Goal: Information Seeking & Learning: Learn about a topic

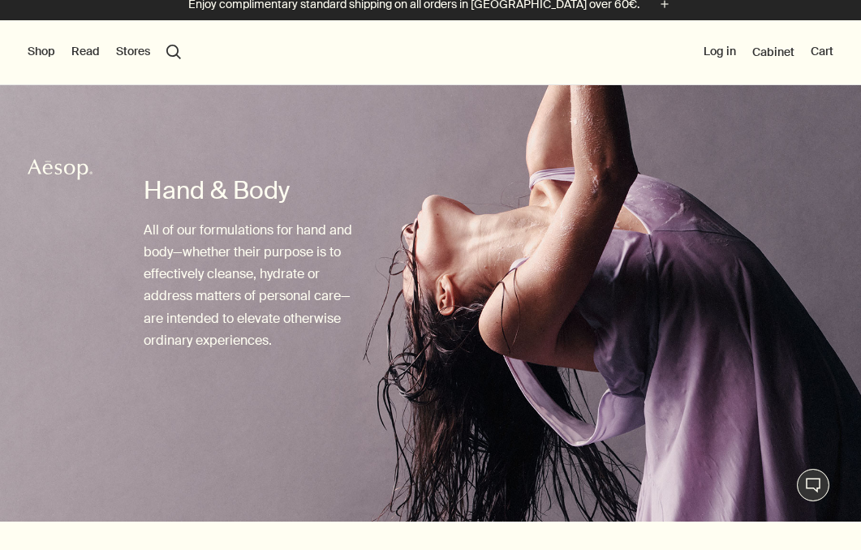
scroll to position [61, 0]
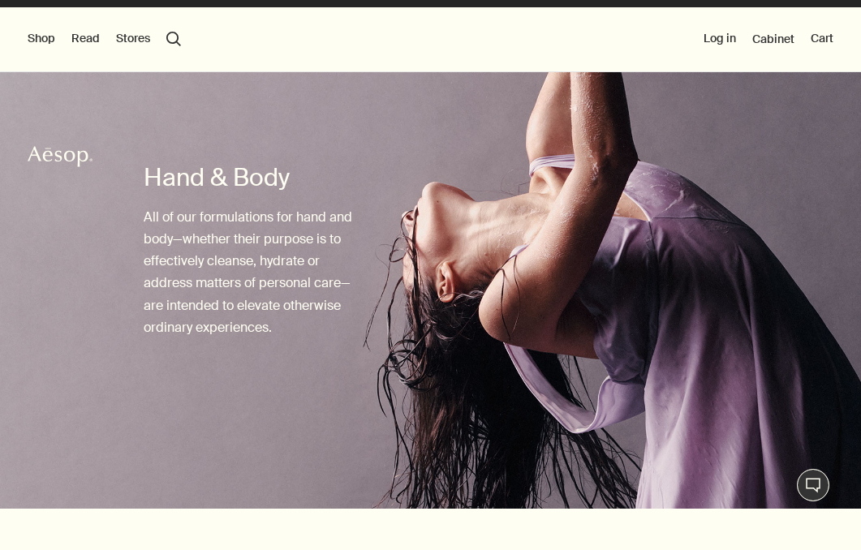
click at [389, 357] on img at bounding box center [430, 260] width 861 height 498
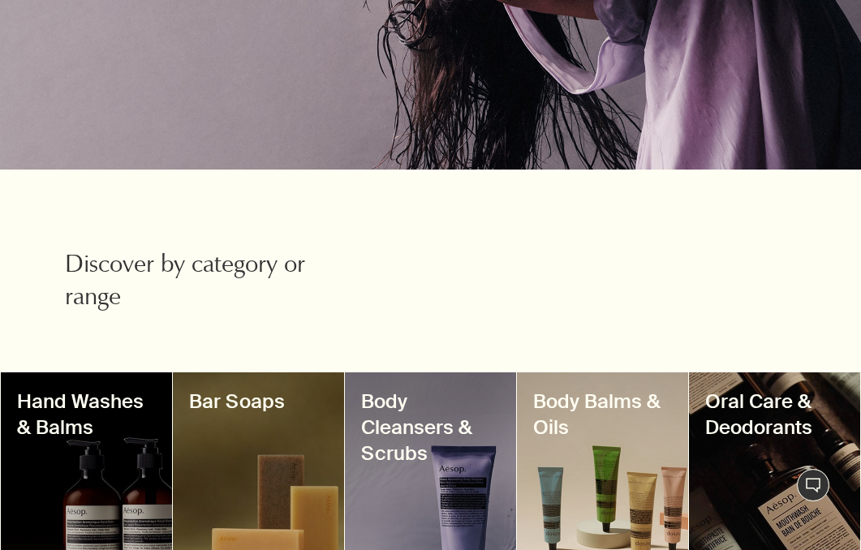
scroll to position [570, 0]
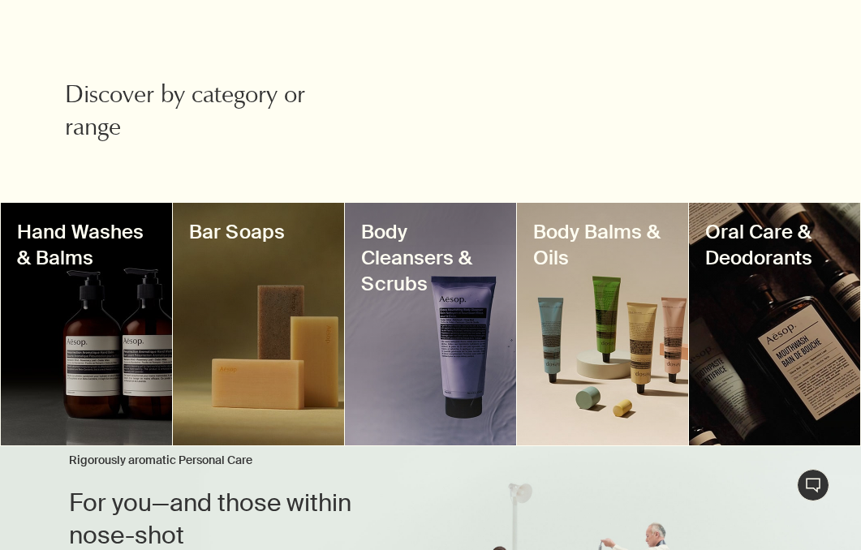
click at [574, 340] on div at bounding box center [602, 324] width 171 height 243
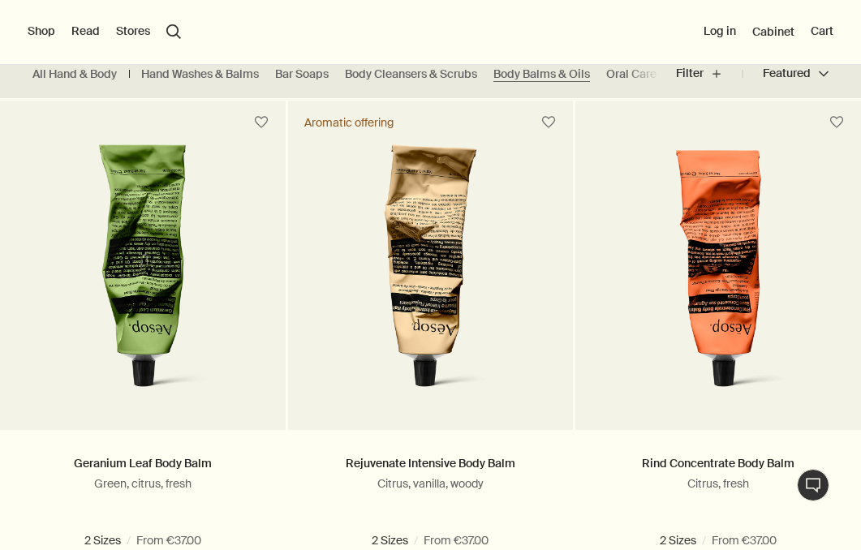
scroll to position [367, 0]
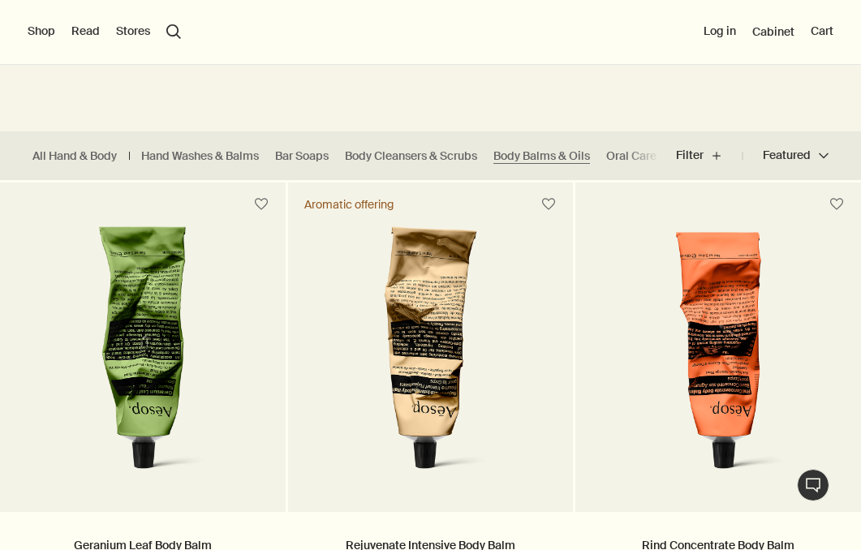
click at [38, 33] on button "Shop" at bounding box center [42, 32] width 28 height 16
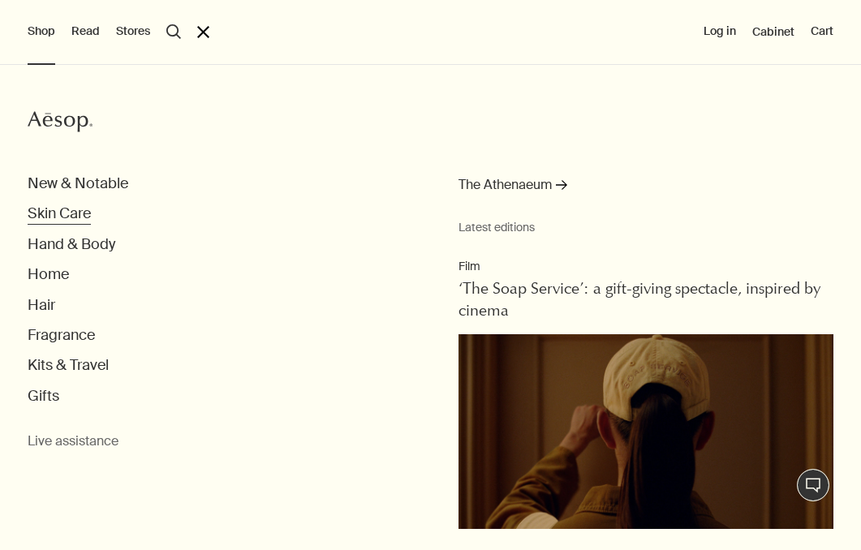
click at [64, 212] on button "Skin Care" at bounding box center [59, 214] width 63 height 19
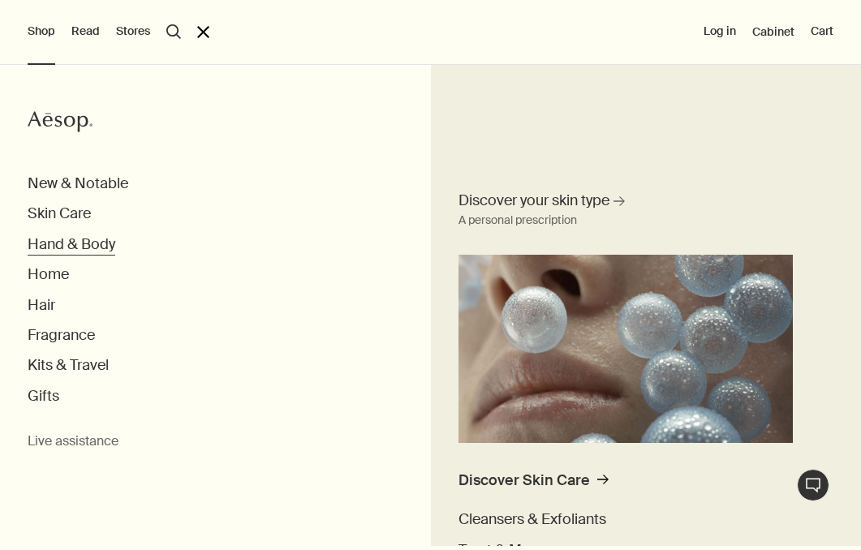
click at [72, 242] on button "Hand & Body" at bounding box center [72, 244] width 88 height 19
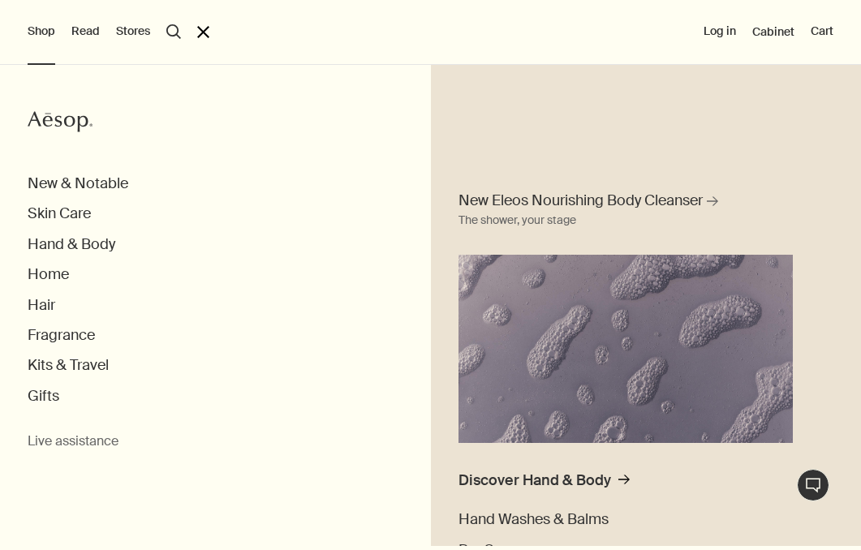
click at [194, 32] on div "Shop Aesop New & Notable Skin Care Hand & Body New Eleos Nourishing Body Cleans…" at bounding box center [430, 275] width 861 height 550
click at [177, 32] on button "search Search" at bounding box center [173, 31] width 15 height 15
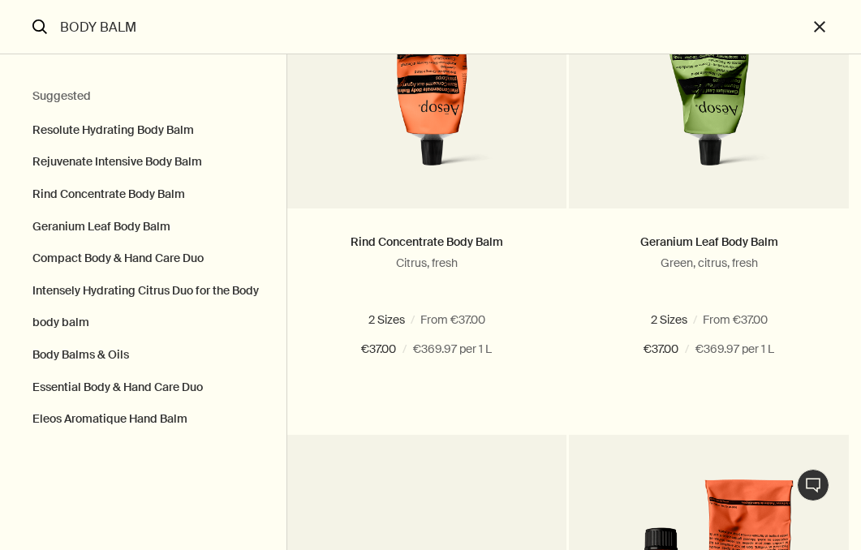
scroll to position [779, 0]
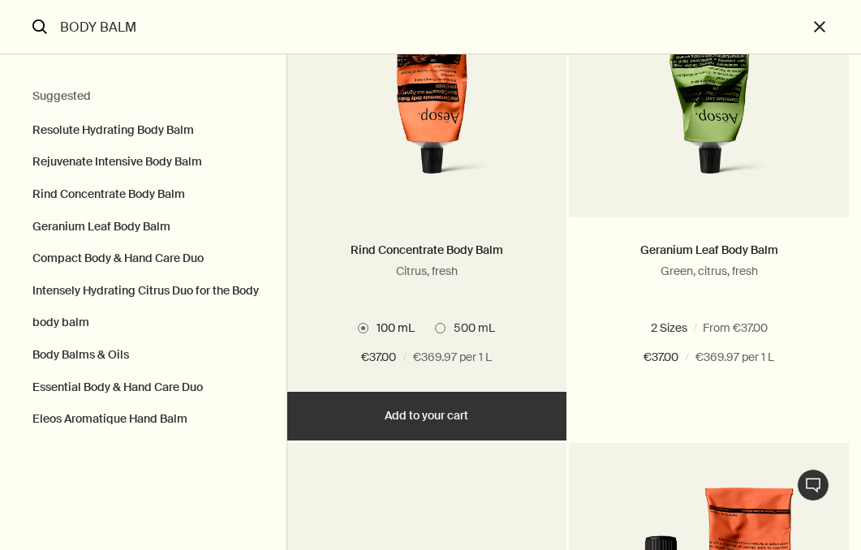
type input "BODY BALM"
click at [445, 335] on label "500 mL" at bounding box center [465, 328] width 60 height 15
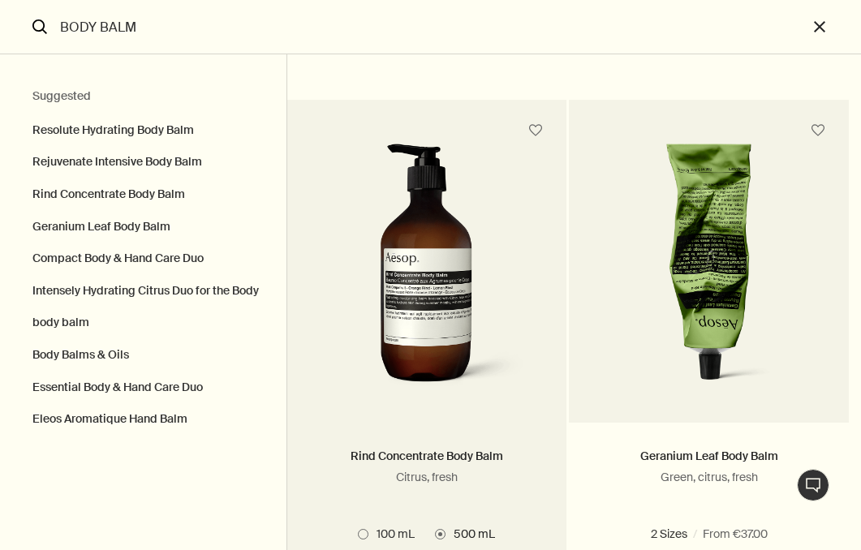
scroll to position [528, 0]
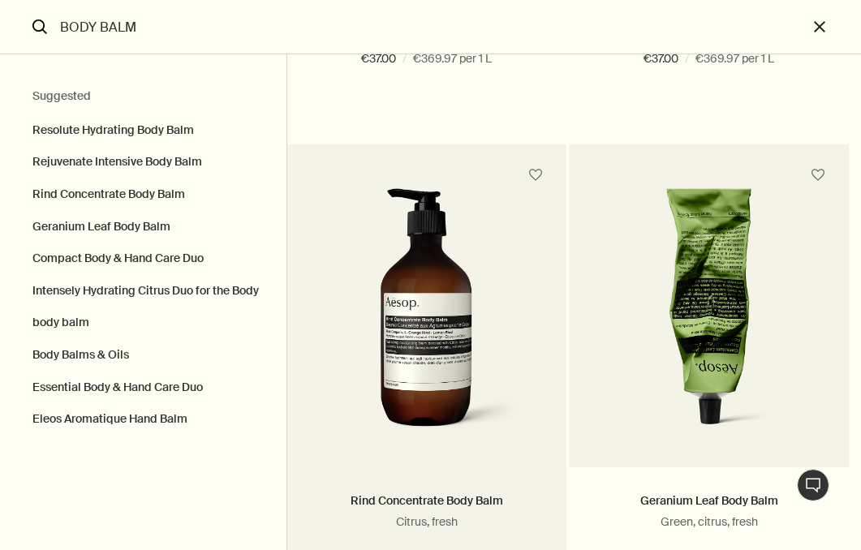
click at [438, 374] on img "Search" at bounding box center [427, 316] width 206 height 256
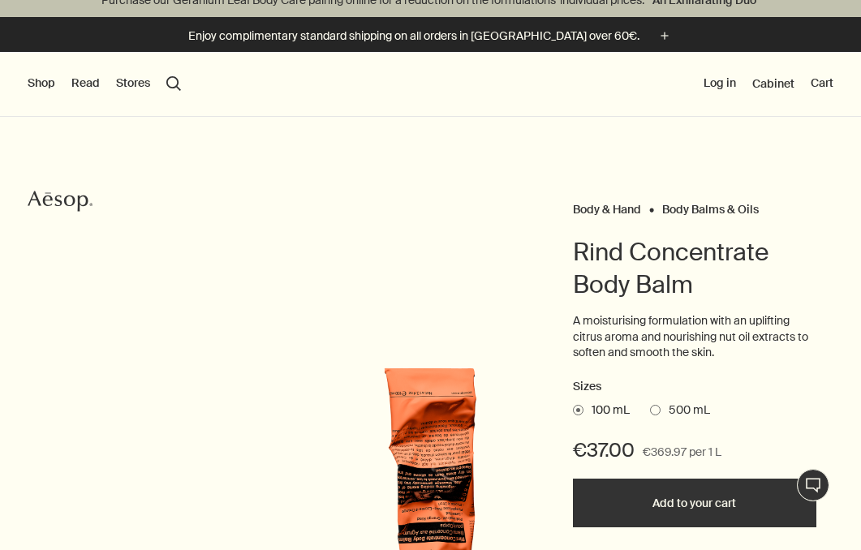
scroll to position [20, 0]
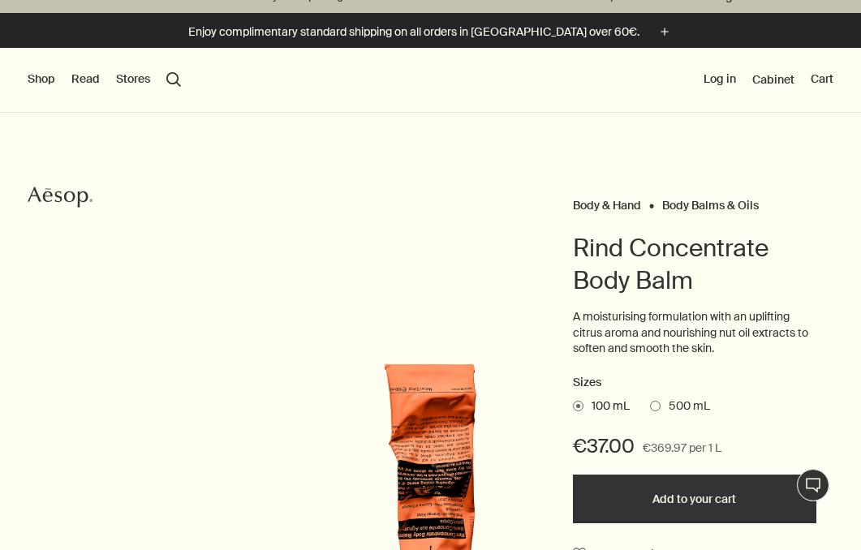
click at [654, 402] on span at bounding box center [655, 406] width 11 height 11
click at [650, 402] on input "500 mL" at bounding box center [650, 404] width 0 height 11
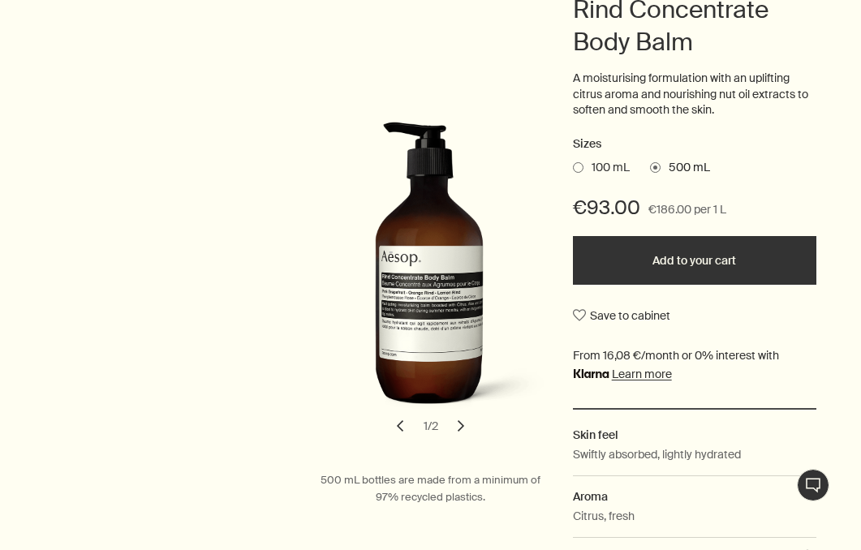
scroll to position [391, 0]
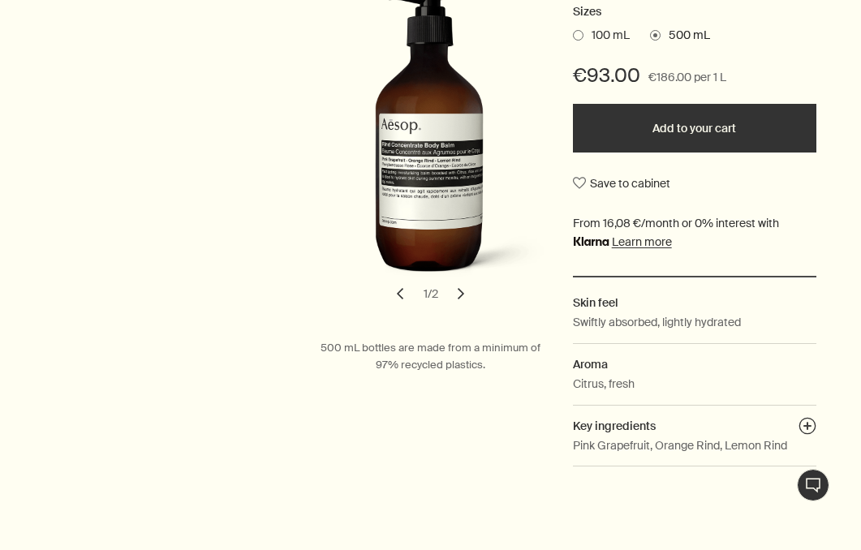
click at [606, 442] on p "Pink Grapefruit, Orange Rind, Lemon Rind" at bounding box center [680, 446] width 214 height 18
click at [465, 297] on button "chevron" at bounding box center [461, 294] width 36 height 36
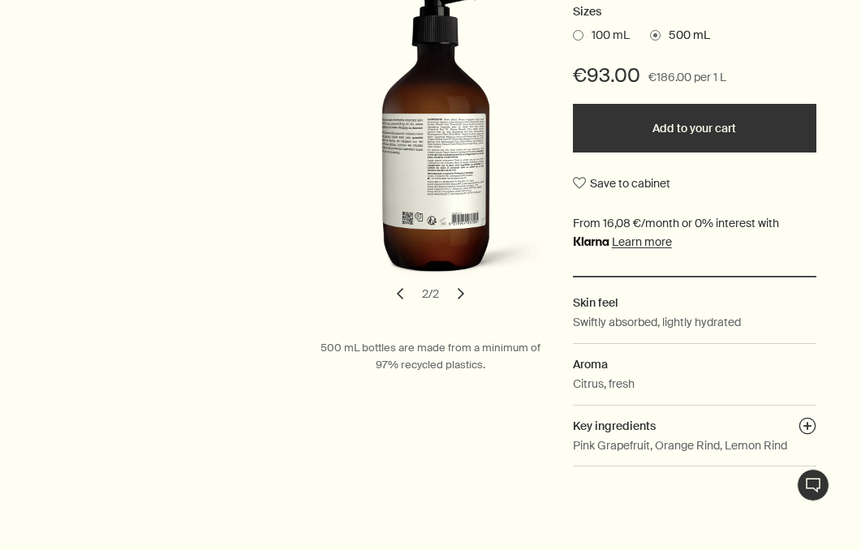
click at [465, 297] on button "chevron" at bounding box center [461, 294] width 36 height 36
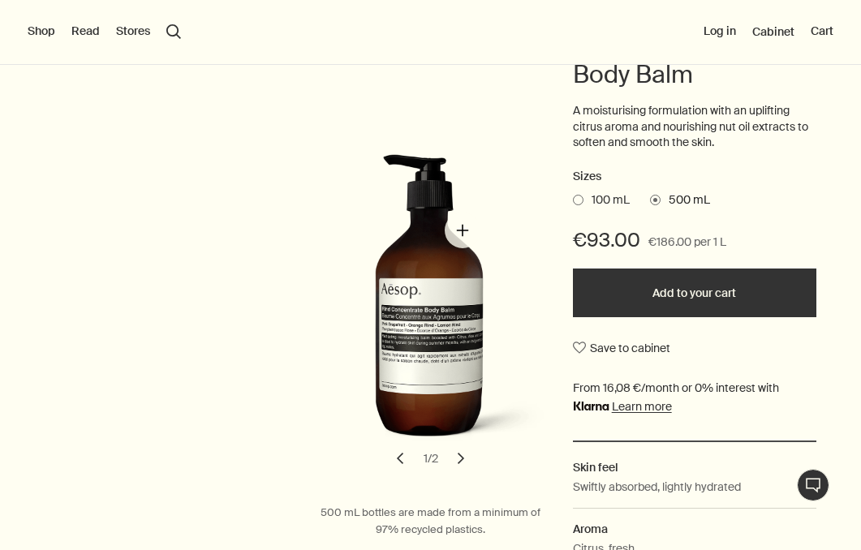
scroll to position [194, 0]
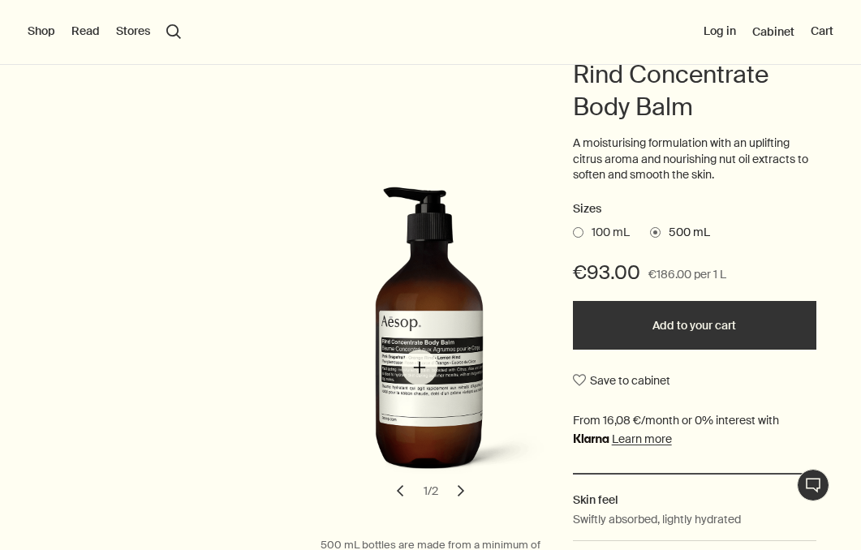
click at [420, 369] on img "Rind Concentrate Body Balm" at bounding box center [435, 338] width 244 height 302
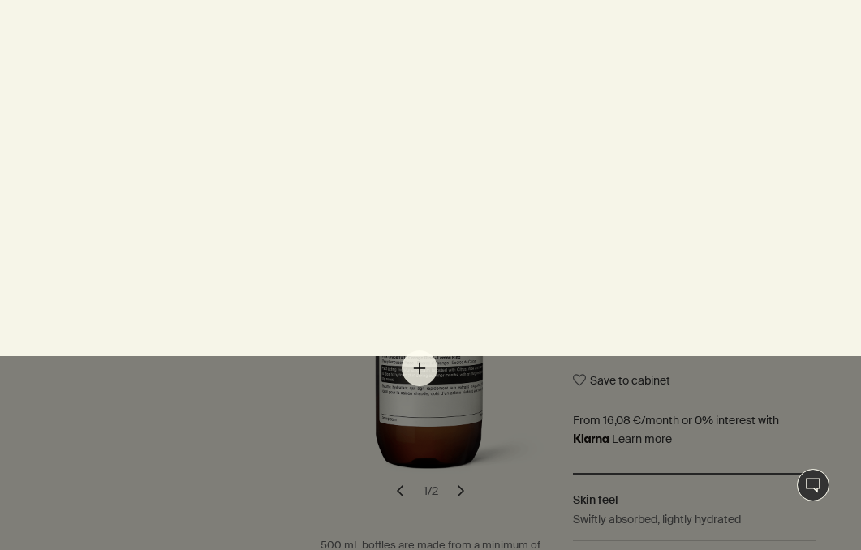
scroll to position [0, 0]
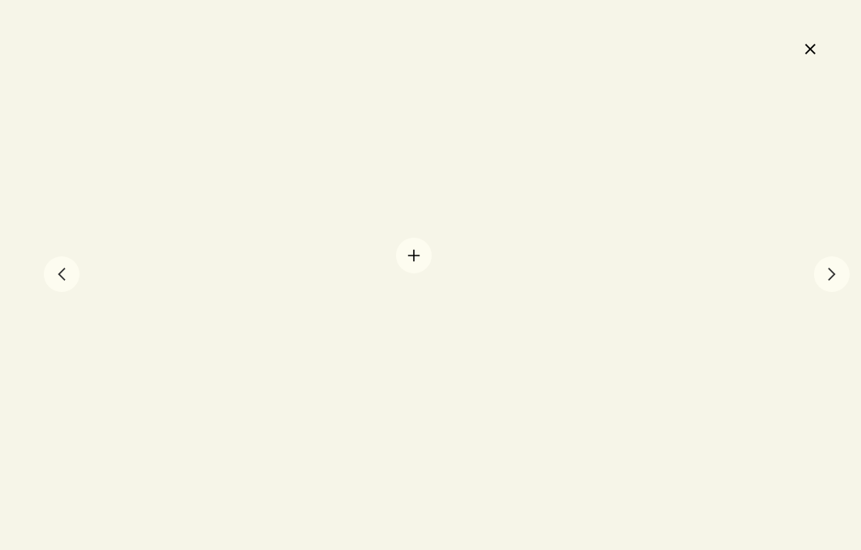
click at [414, 255] on div at bounding box center [430, 275] width 861 height 550
click at [804, 50] on button "close" at bounding box center [809, 49] width 19 height 28
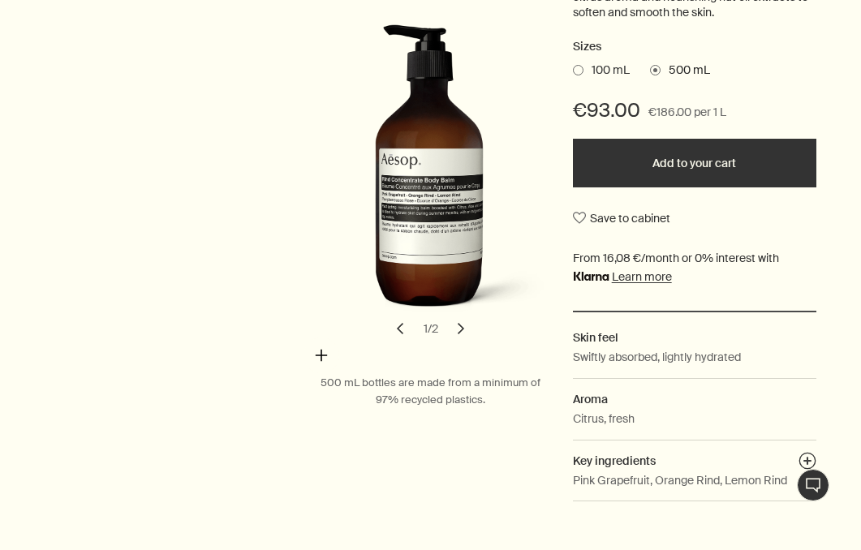
scroll to position [381, 0]
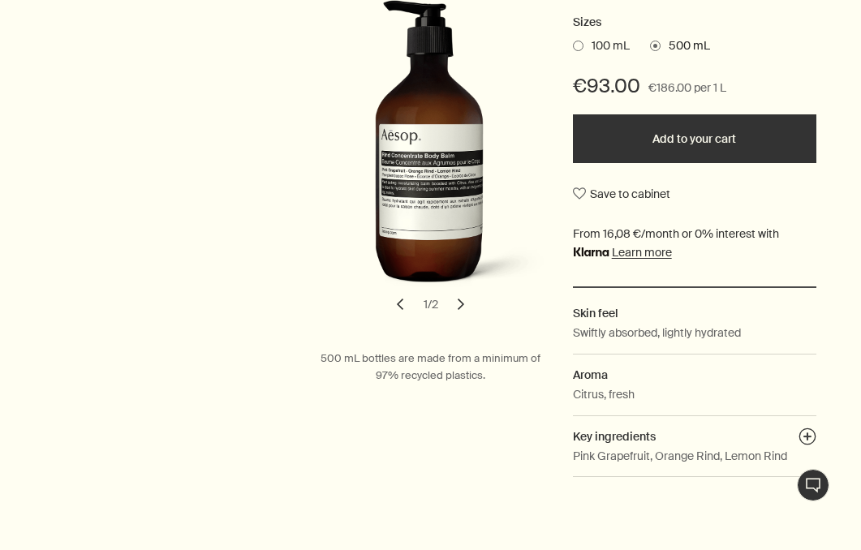
click at [460, 303] on button "chevron" at bounding box center [461, 305] width 36 height 36
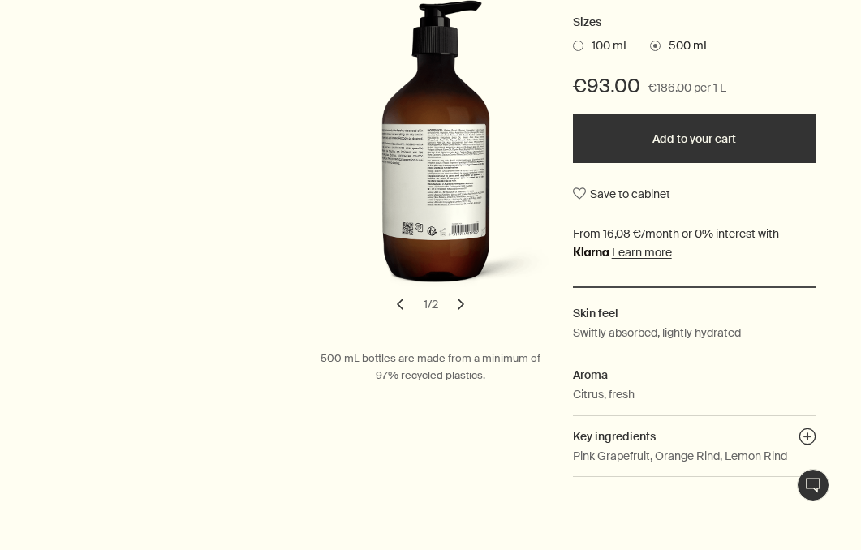
click at [460, 303] on button "chevron" at bounding box center [461, 305] width 36 height 36
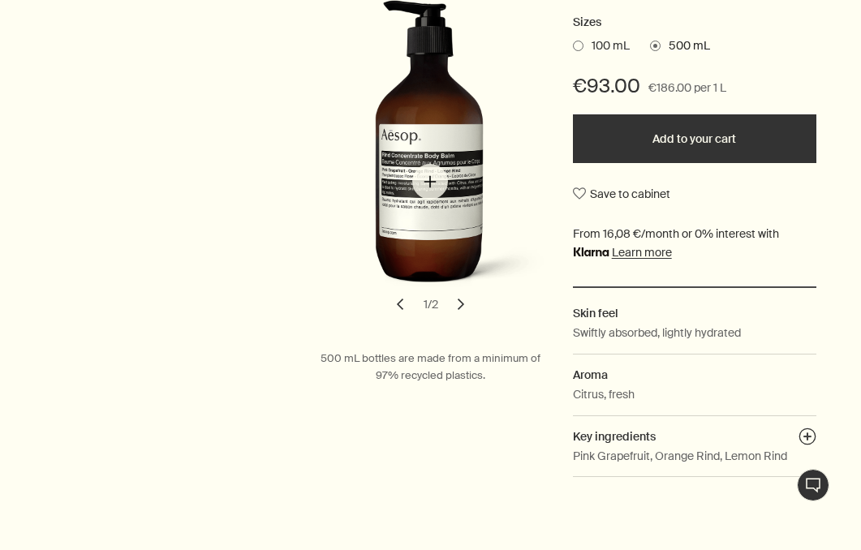
click at [430, 182] on img "Rind Concentrate Body Balm" at bounding box center [435, 151] width 244 height 302
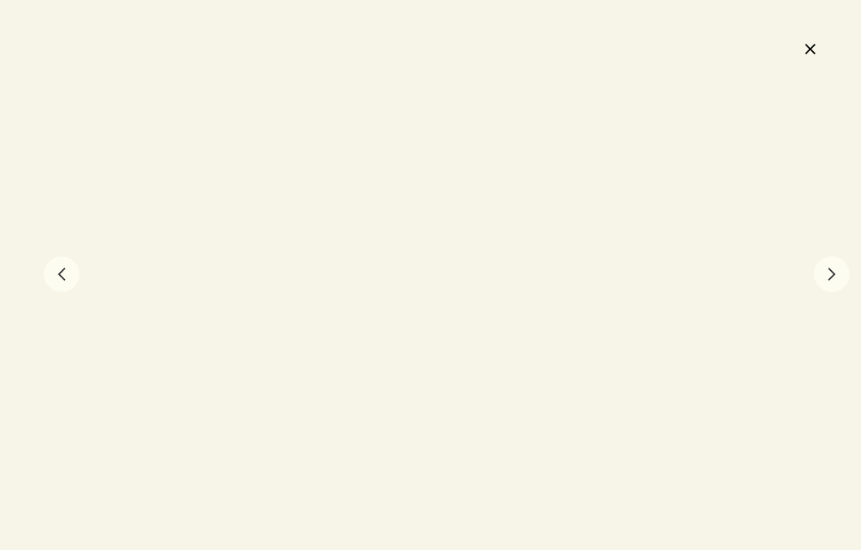
click at [813, 37] on button "close" at bounding box center [809, 49] width 19 height 28
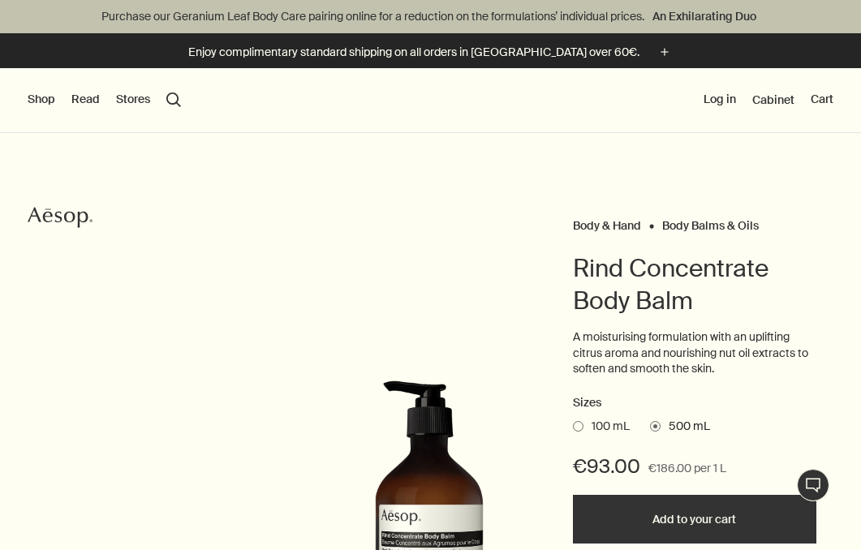
click at [43, 101] on button "Shop" at bounding box center [42, 100] width 28 height 16
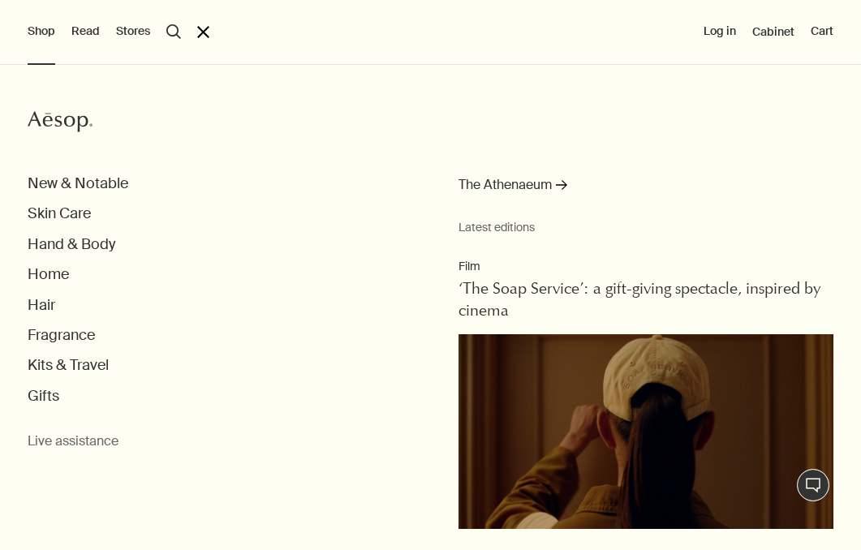
click at [65, 201] on ul "New & Notable Skin Care Hand & Body Home Hair Fragrance Kits & Travel Gifts" at bounding box center [445, 290] width 834 height 231
click at [67, 356] on button "Kits & Travel" at bounding box center [68, 365] width 81 height 19
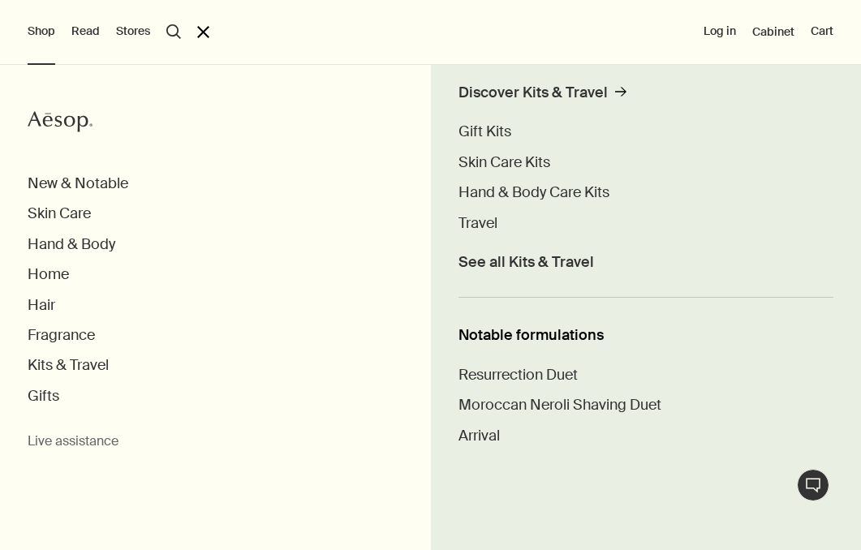
scroll to position [89, 0]
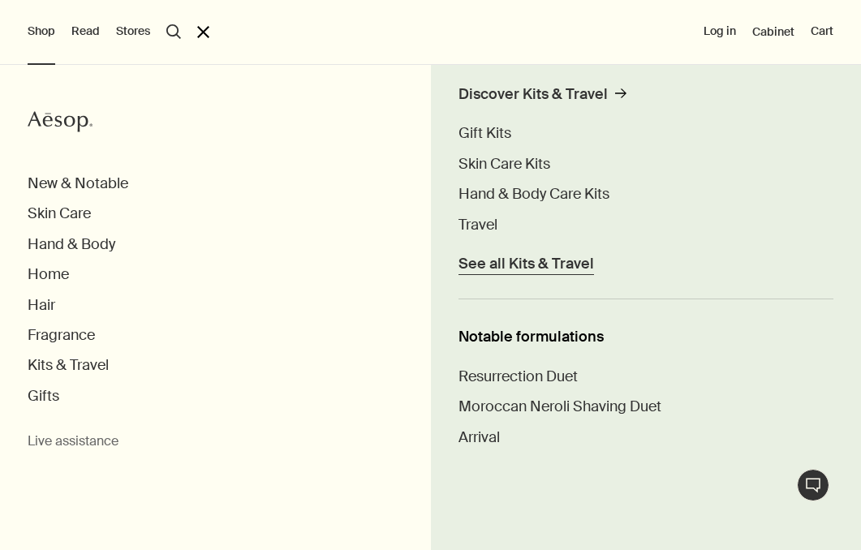
click at [506, 270] on span "See all Kits & Travel" at bounding box center [527, 264] width 136 height 19
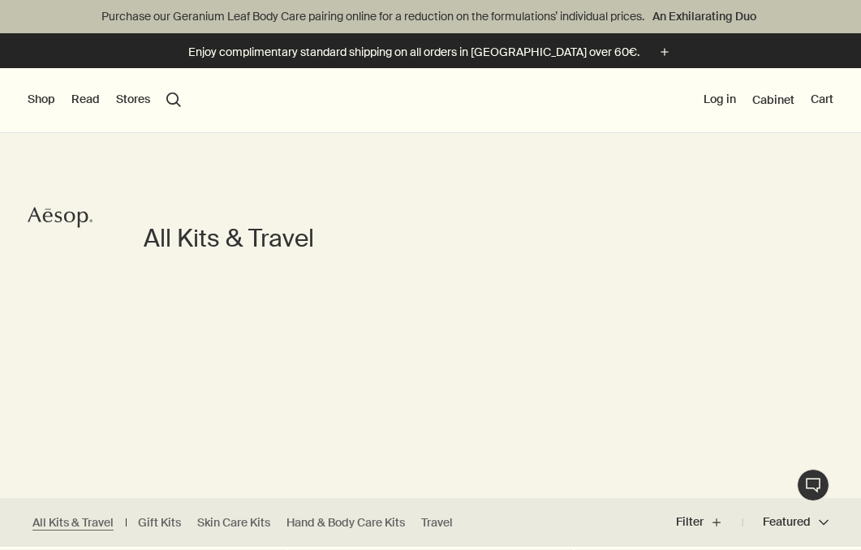
click at [34, 100] on button "Shop" at bounding box center [42, 100] width 28 height 16
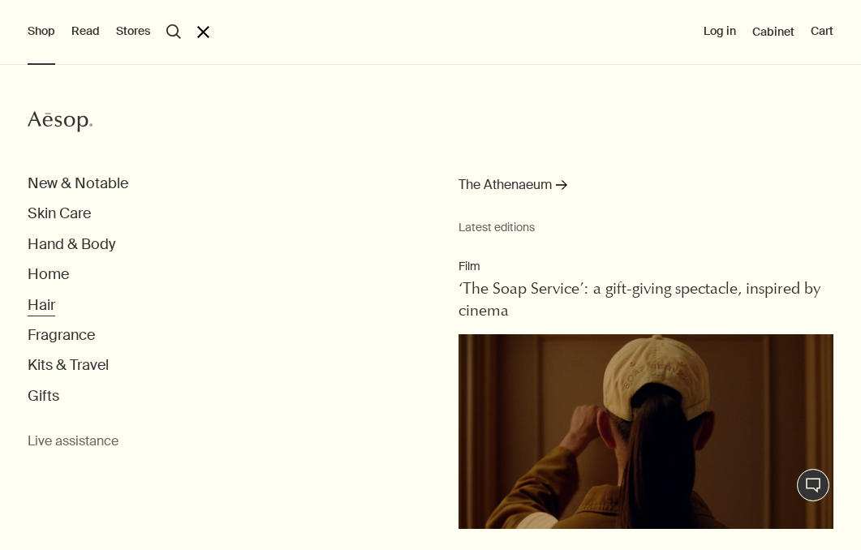
click at [46, 308] on button "Hair" at bounding box center [42, 305] width 28 height 19
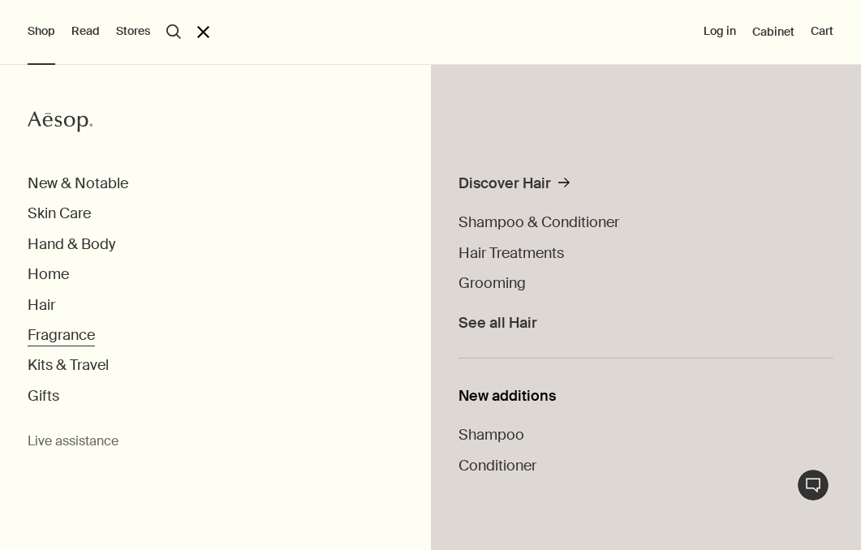
click at [53, 335] on button "Fragrance" at bounding box center [61, 335] width 67 height 19
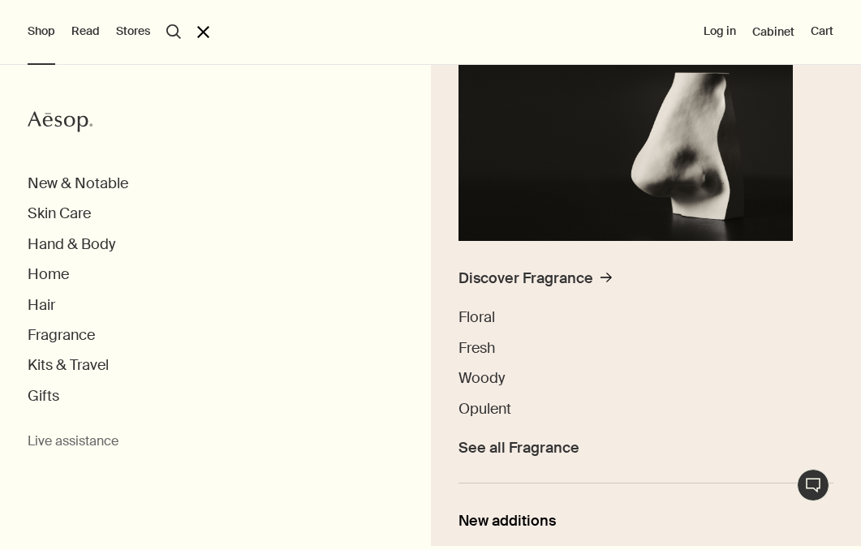
scroll to position [235, 0]
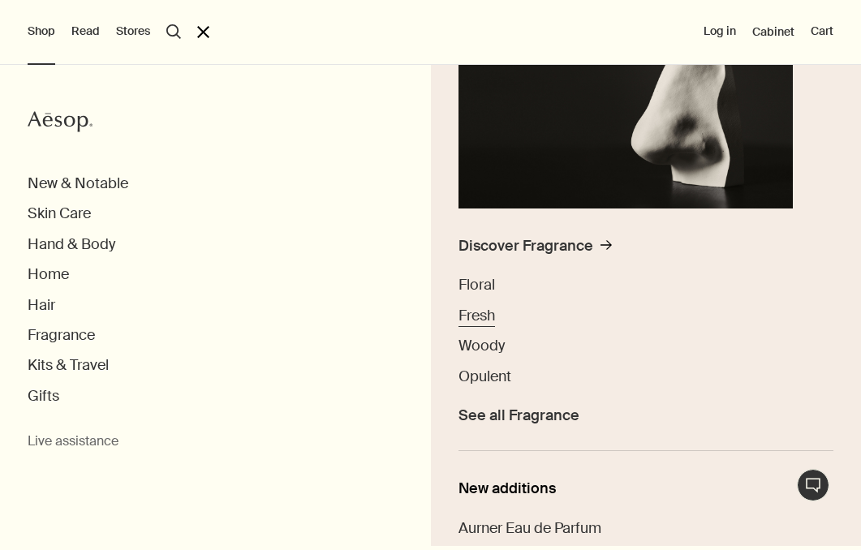
click at [474, 313] on span "Fresh" at bounding box center [477, 315] width 37 height 19
